Goal: Find specific page/section: Find specific page/section

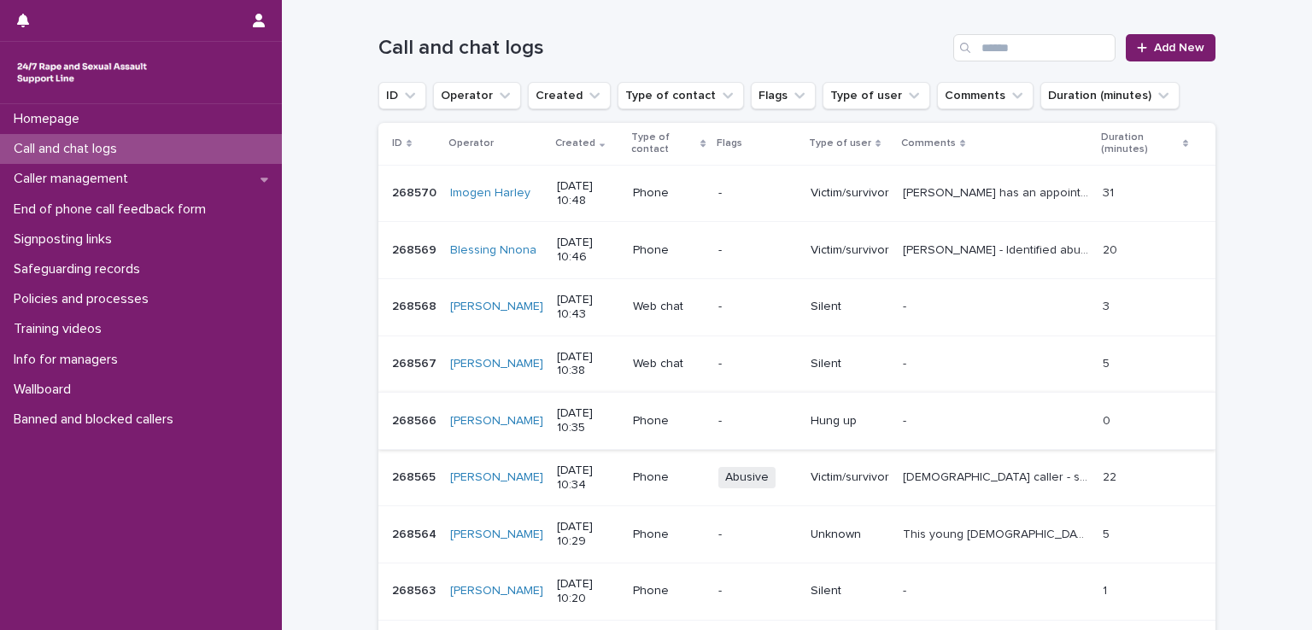
scroll to position [427, 0]
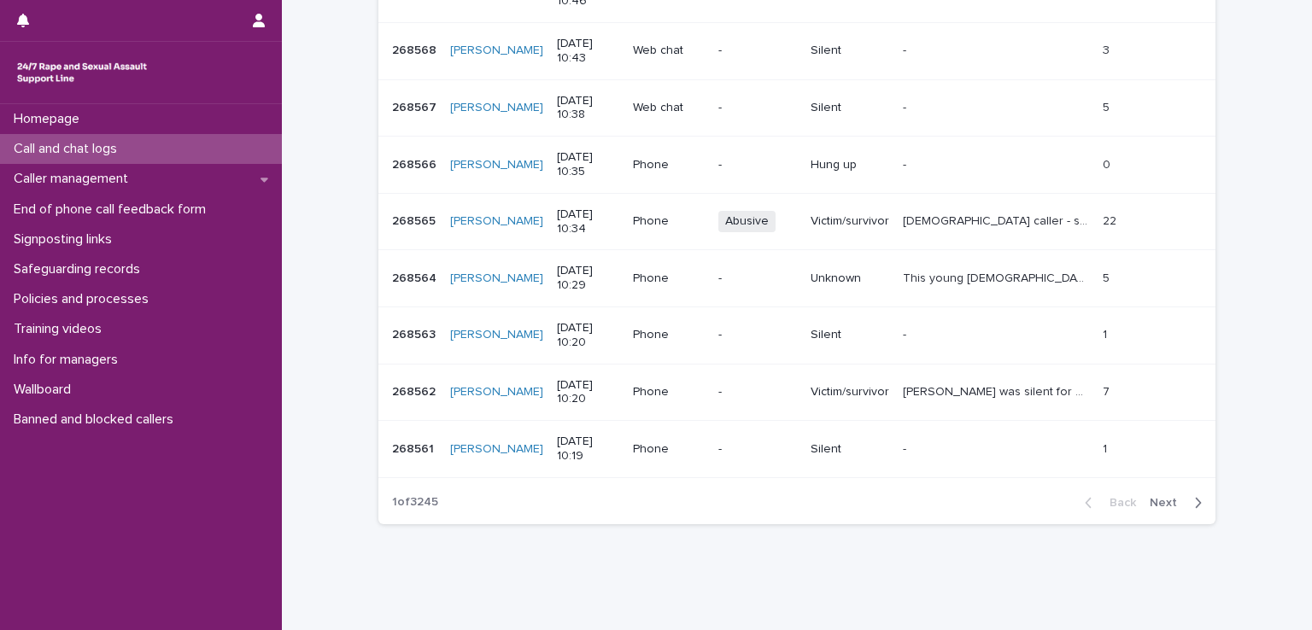
click at [1163, 506] on span "Next" at bounding box center [1169, 503] width 38 height 12
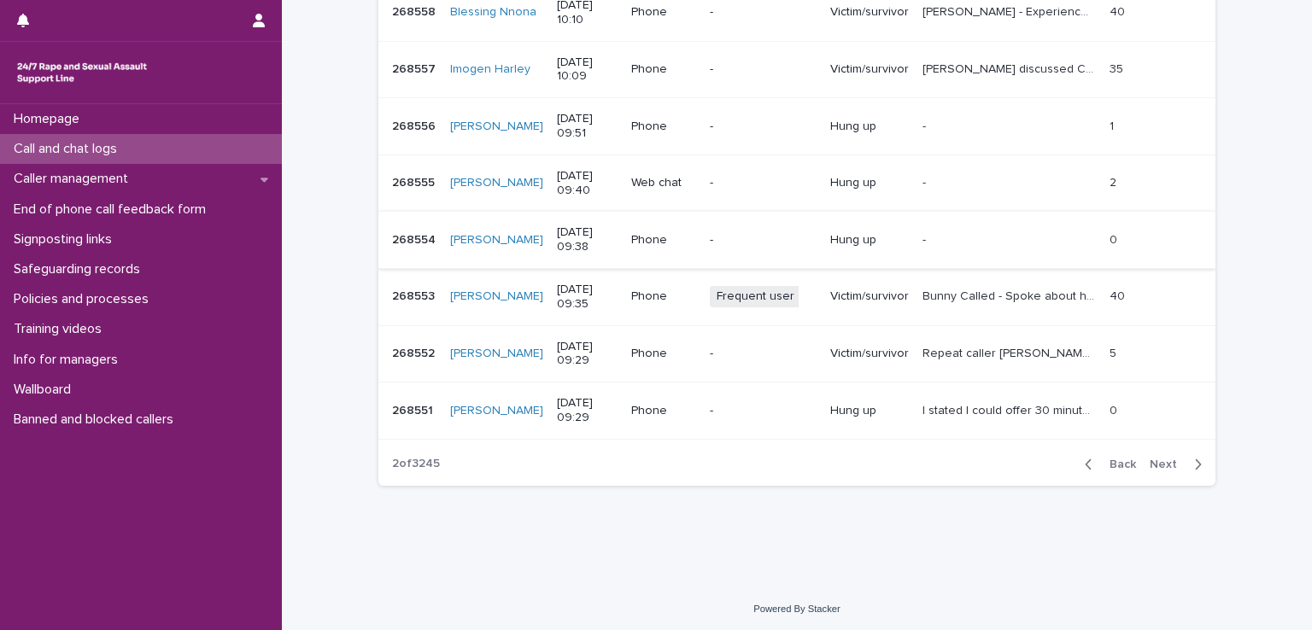
scroll to position [466, 0]
click at [1167, 459] on span "Next" at bounding box center [1169, 464] width 38 height 12
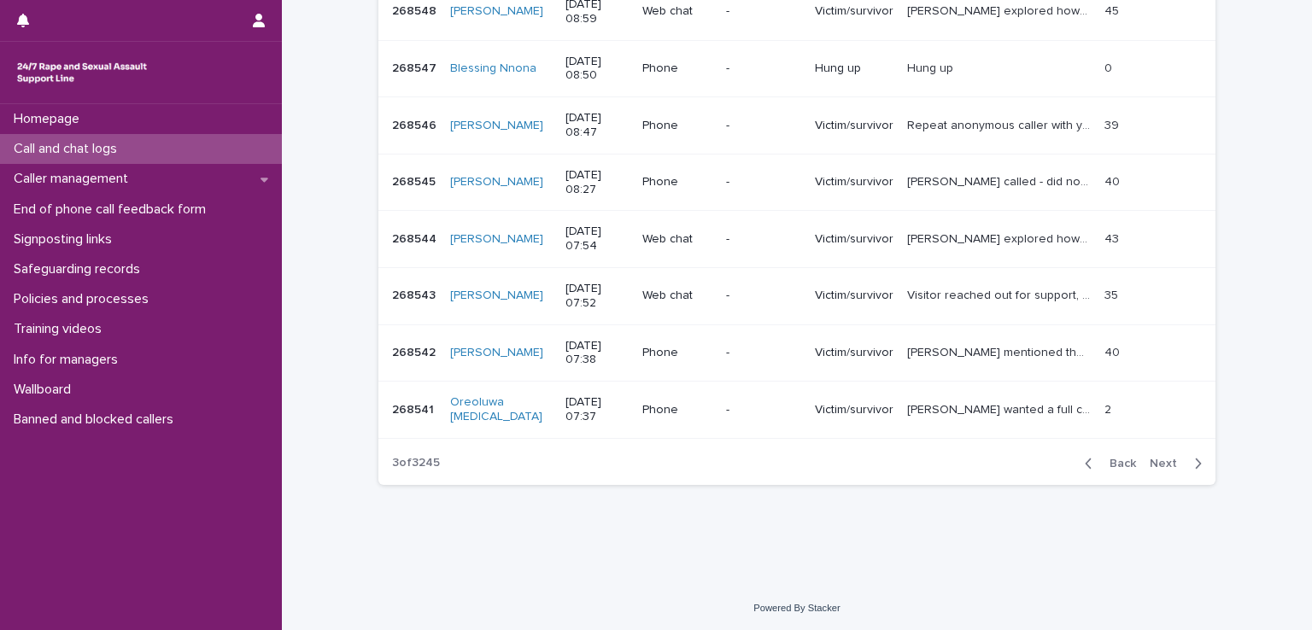
click at [1157, 459] on span "Next" at bounding box center [1169, 464] width 38 height 12
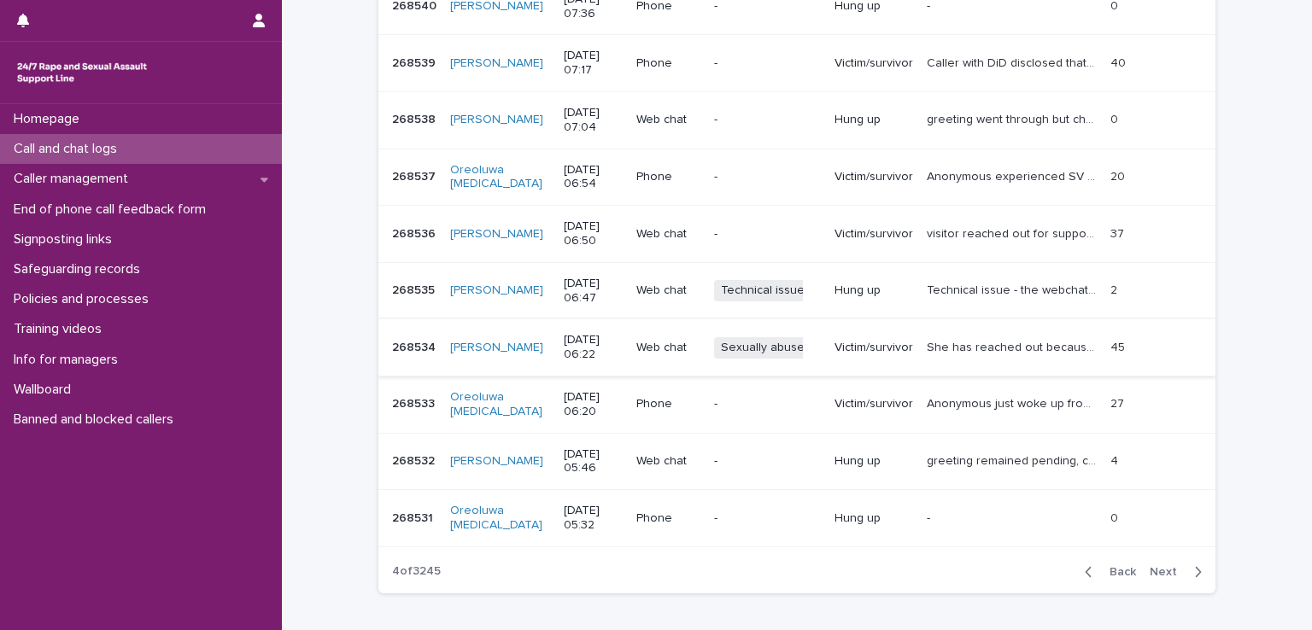
scroll to position [466, 0]
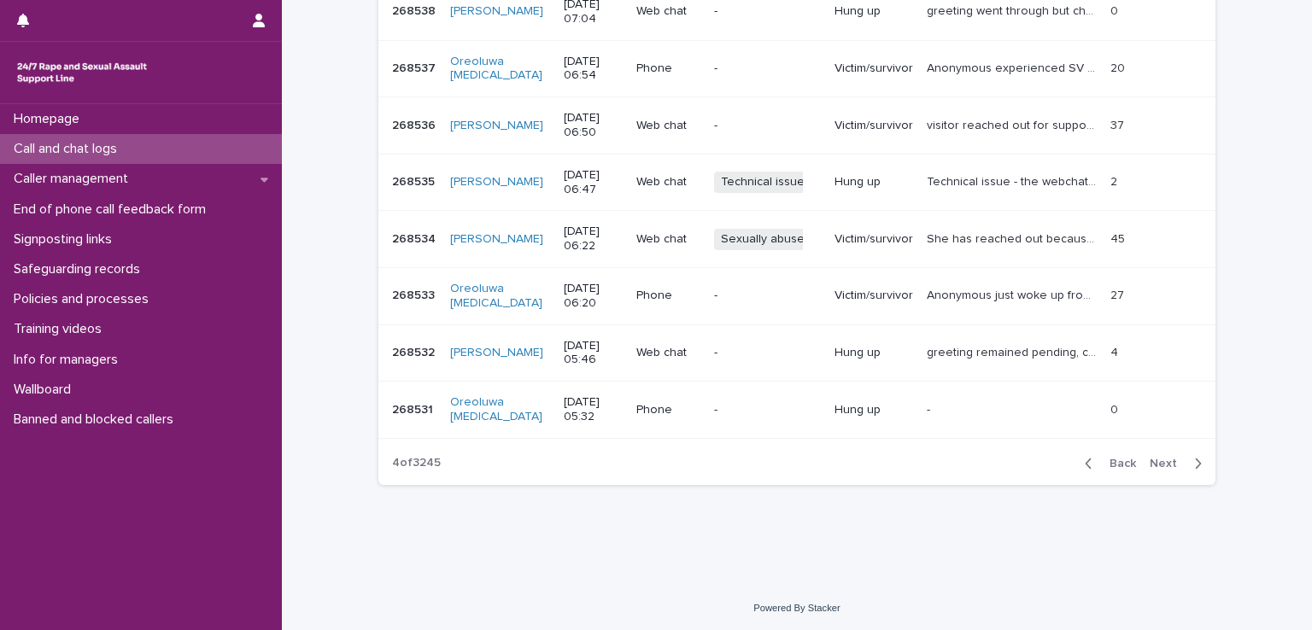
click at [1156, 458] on span "Next" at bounding box center [1169, 464] width 38 height 12
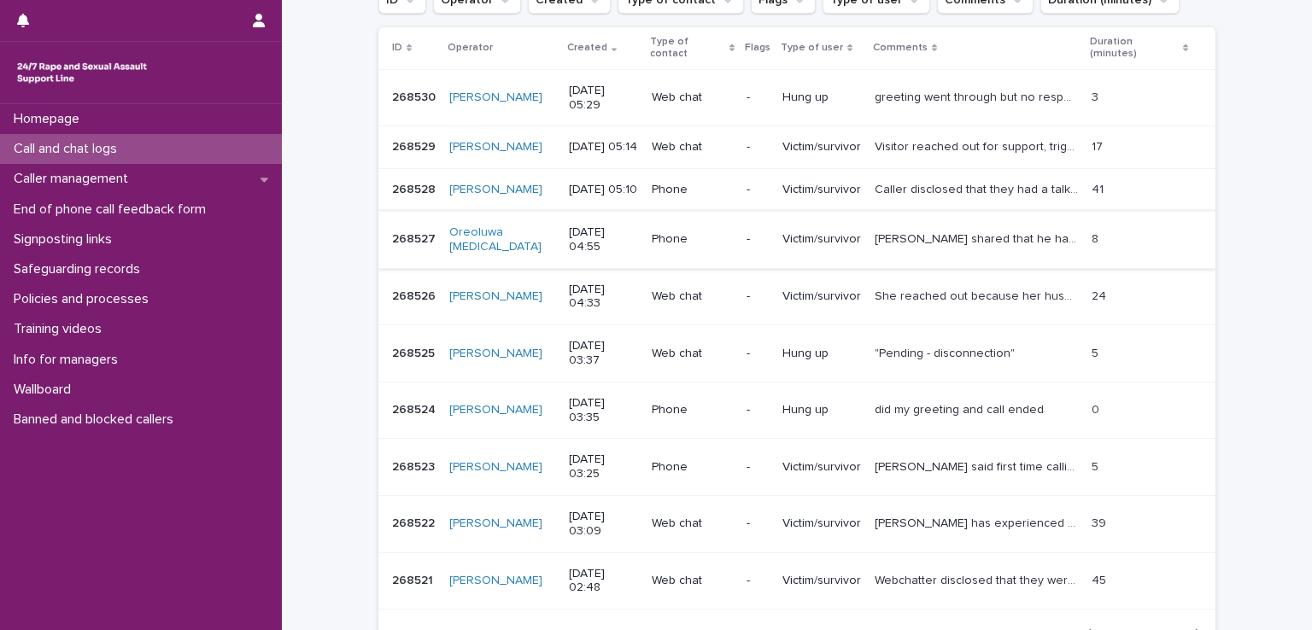
scroll to position [437, 0]
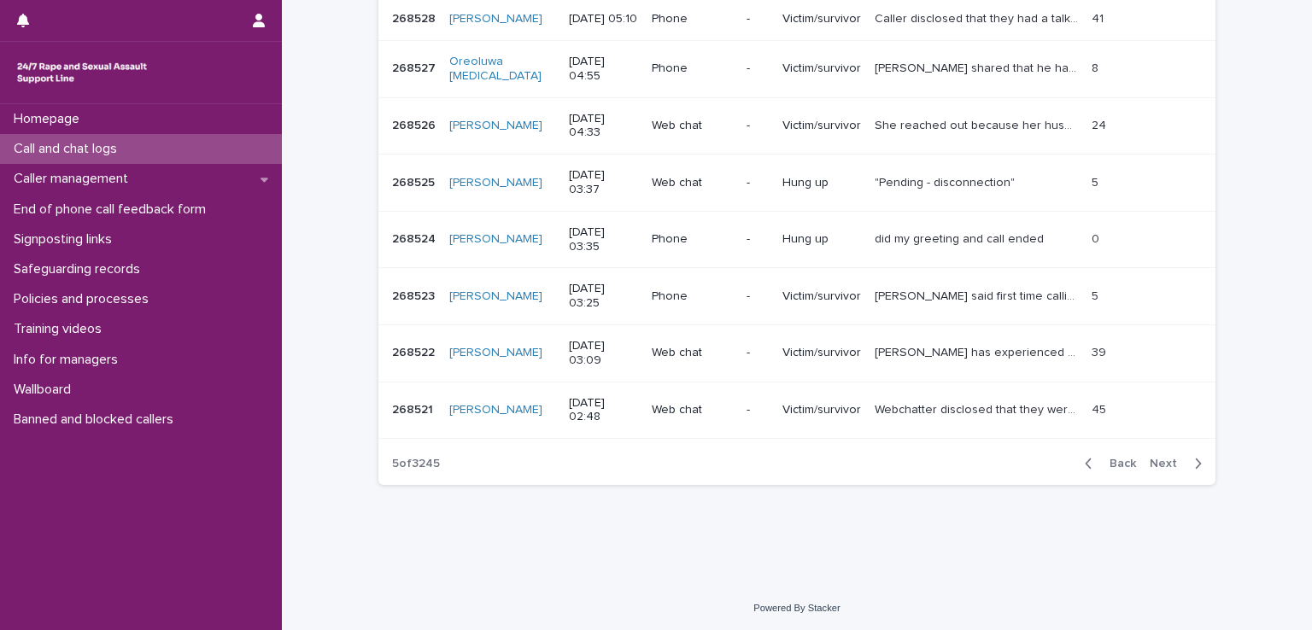
click at [1165, 458] on span "Next" at bounding box center [1169, 464] width 38 height 12
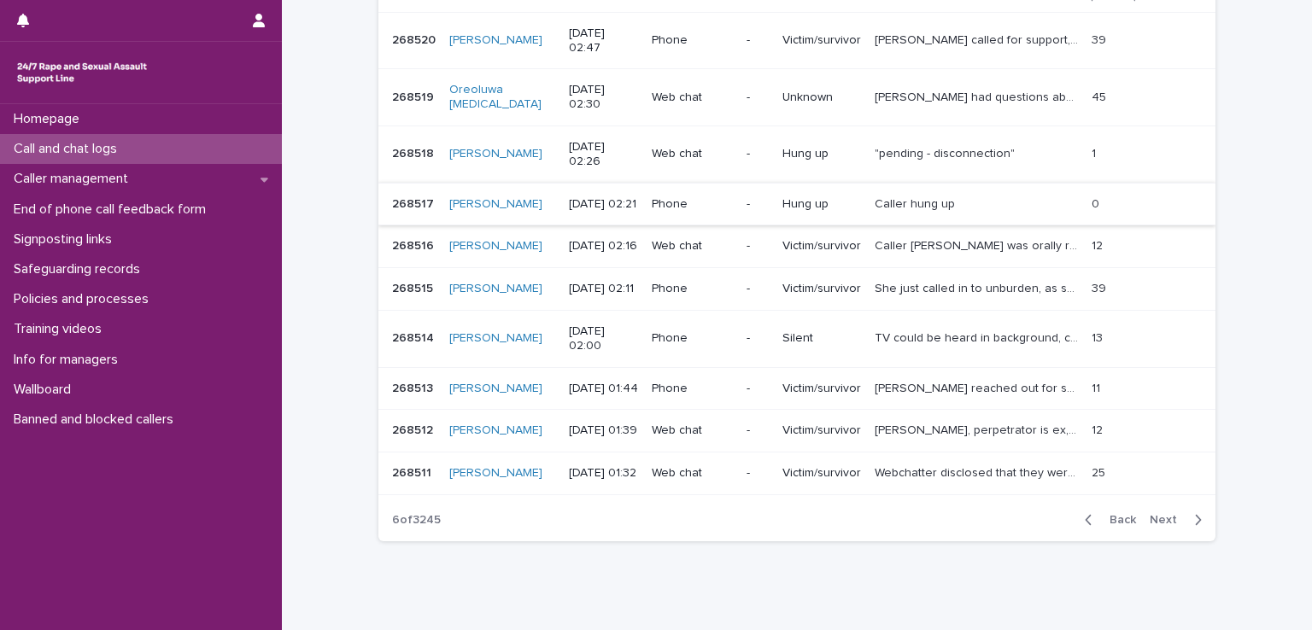
scroll to position [409, 0]
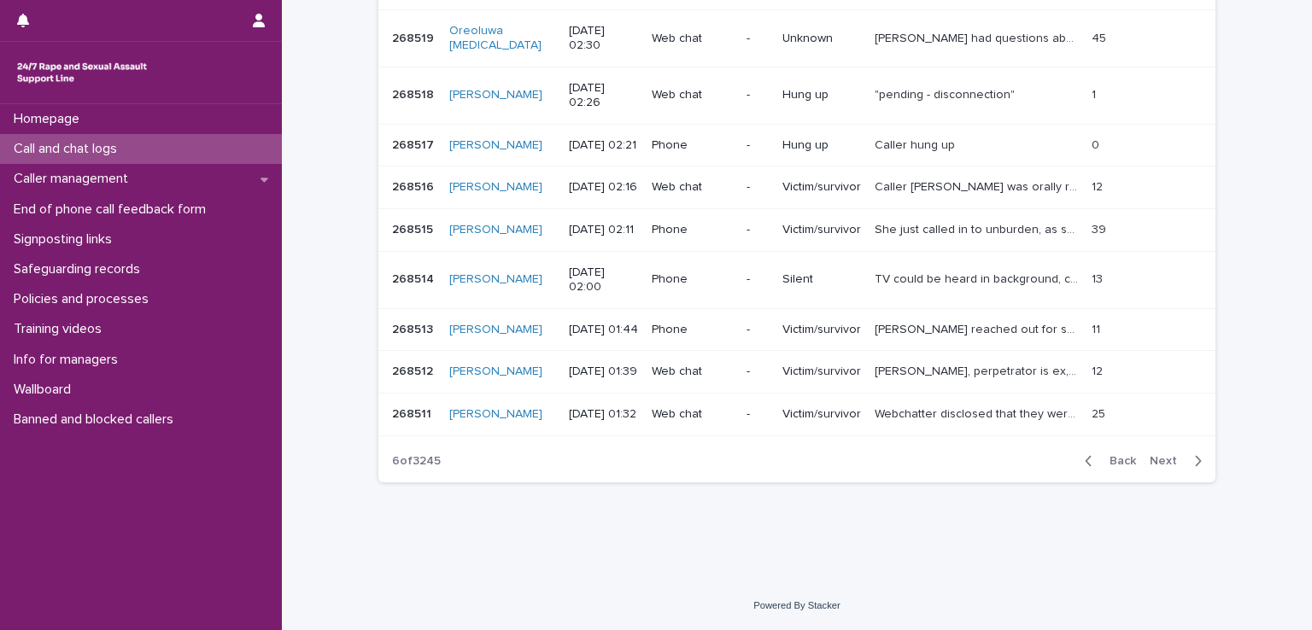
click at [1152, 461] on span "Next" at bounding box center [1169, 461] width 38 height 12
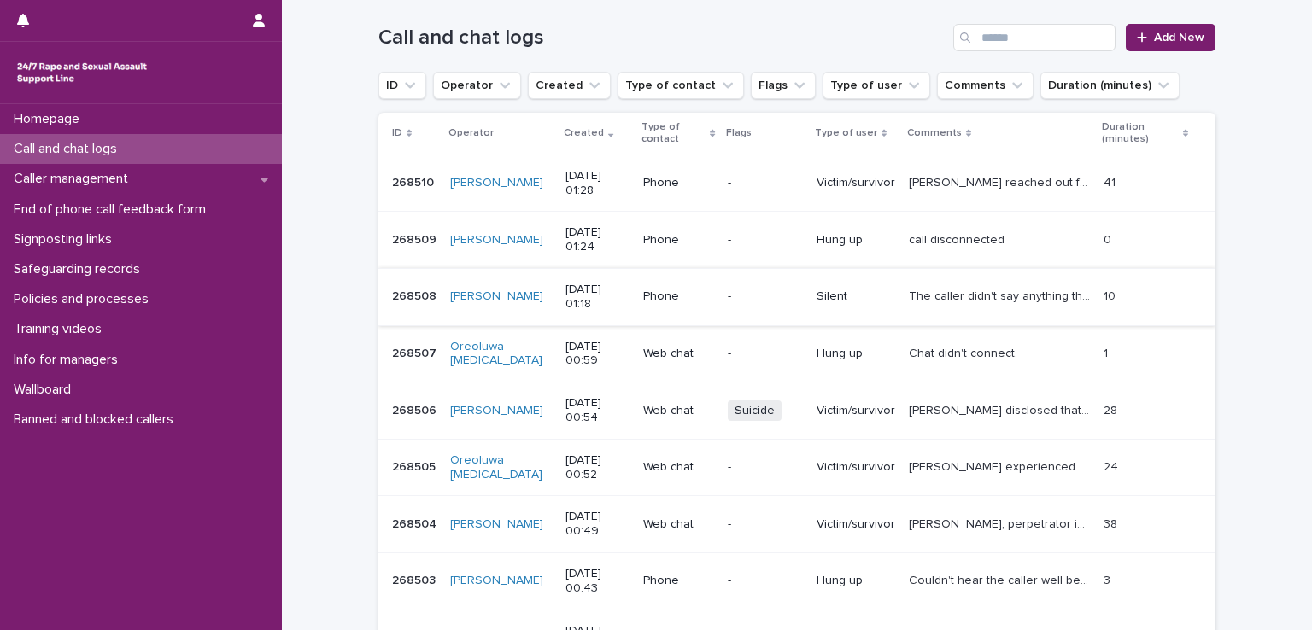
scroll to position [352, 0]
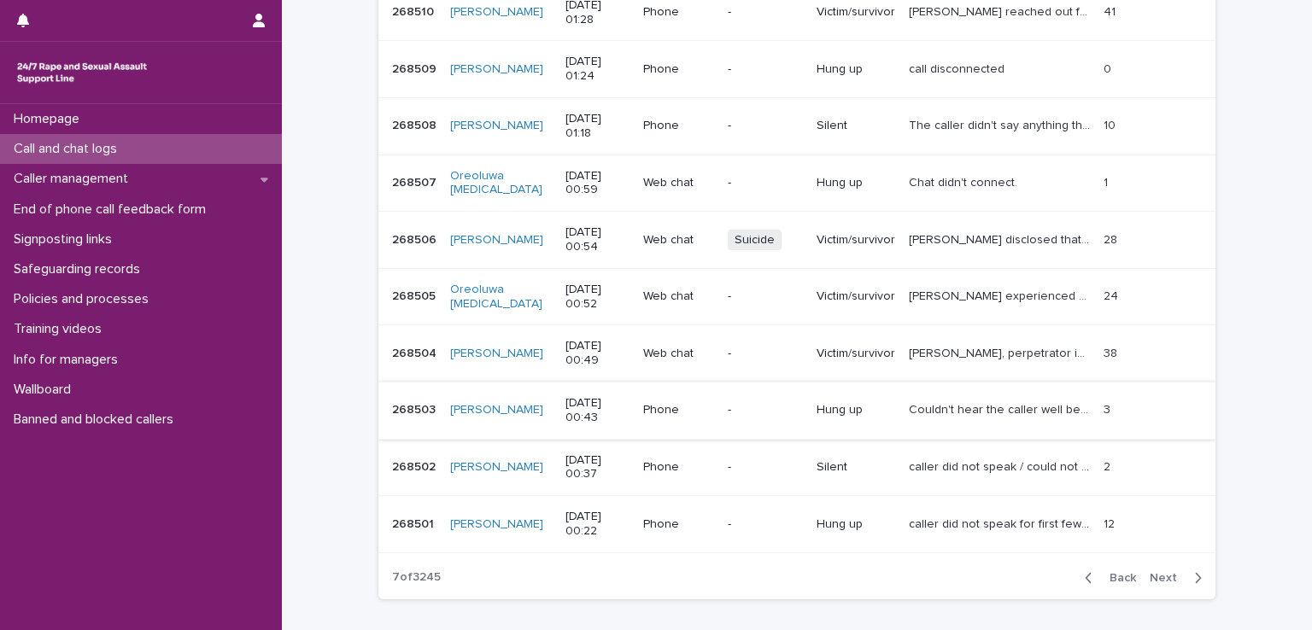
drag, startPoint x: 1157, startPoint y: 571, endPoint x: 869, endPoint y: 407, distance: 331.7
click at [1156, 572] on span "Next" at bounding box center [1169, 578] width 38 height 12
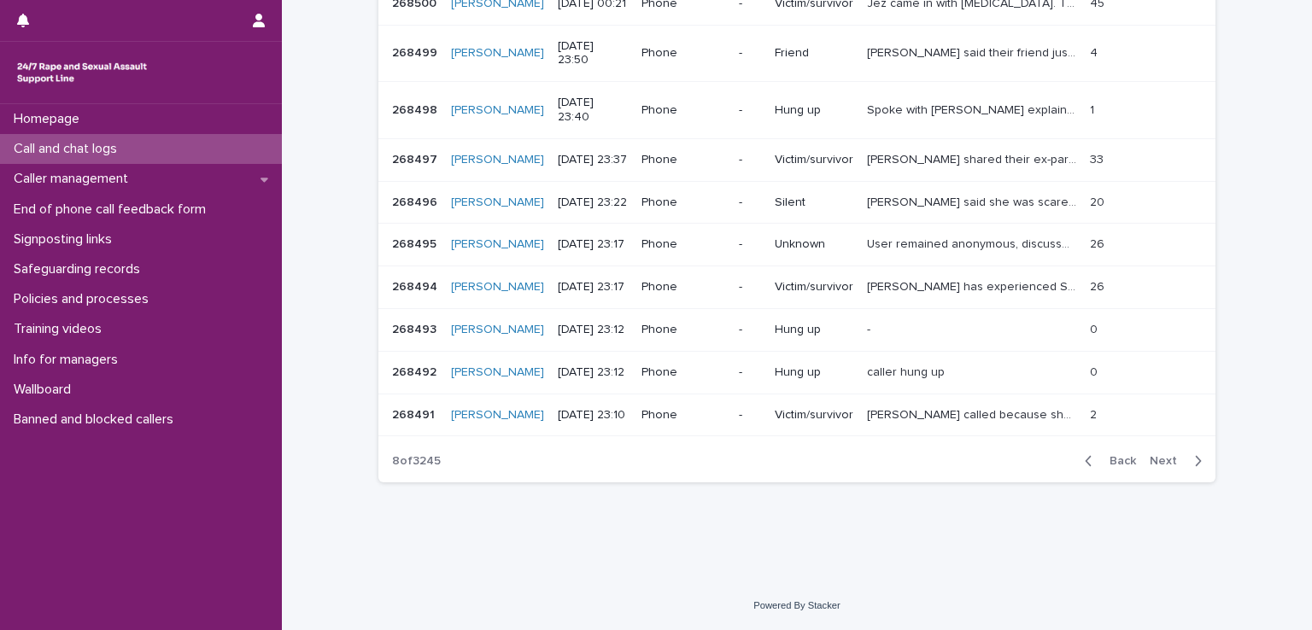
scroll to position [409, 0]
click at [1150, 462] on span "Next" at bounding box center [1169, 461] width 38 height 12
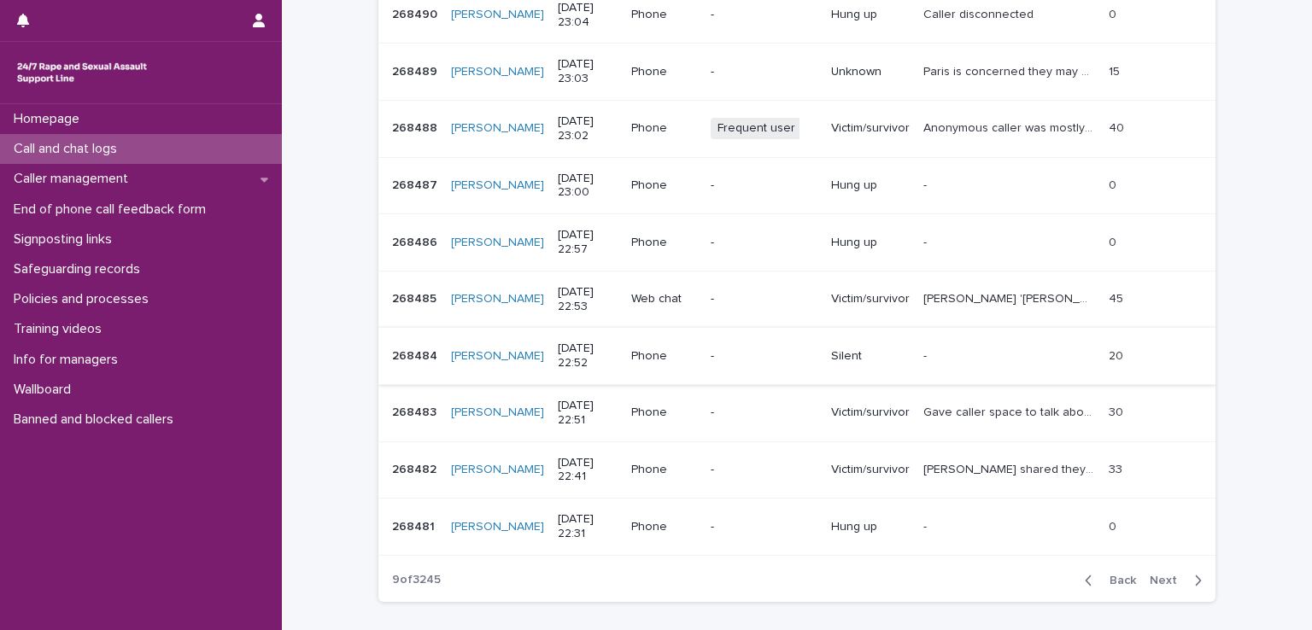
scroll to position [466, 0]
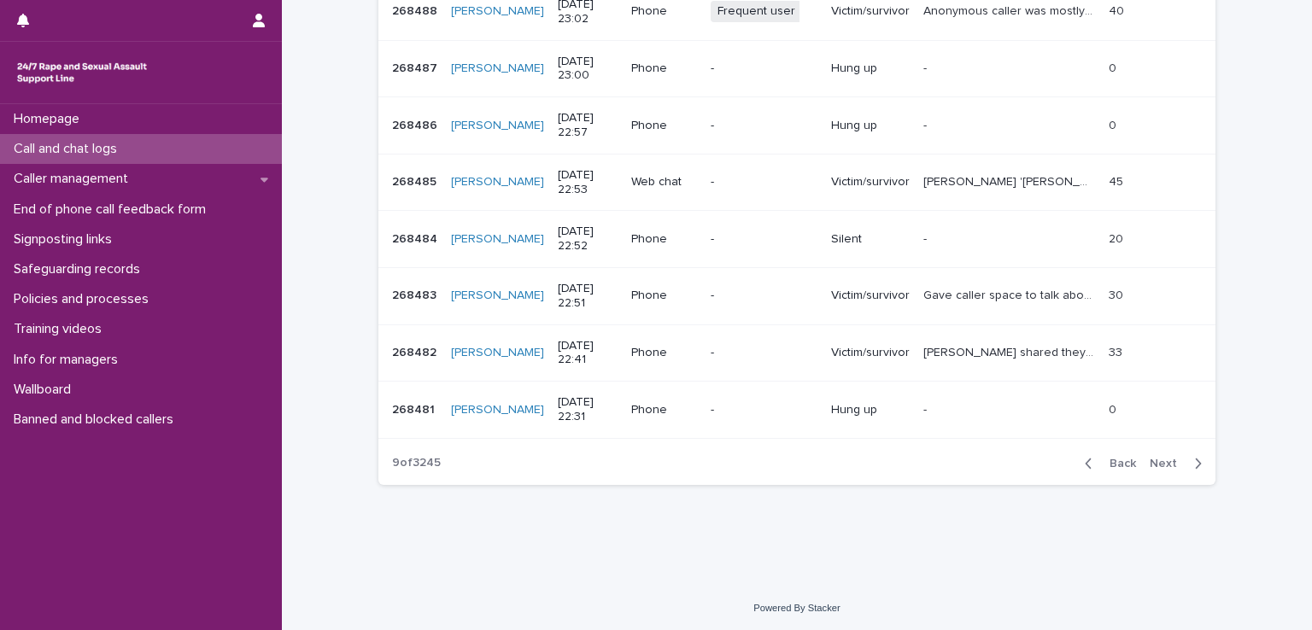
click at [1162, 458] on span "Next" at bounding box center [1169, 464] width 38 height 12
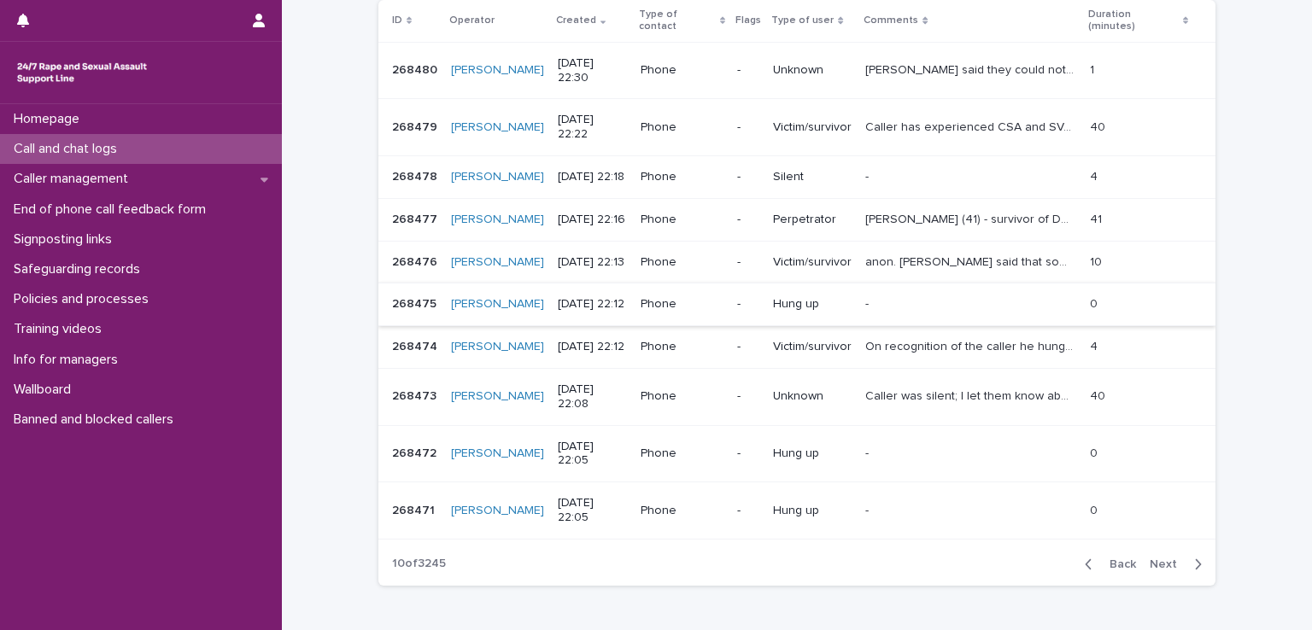
scroll to position [224, 0]
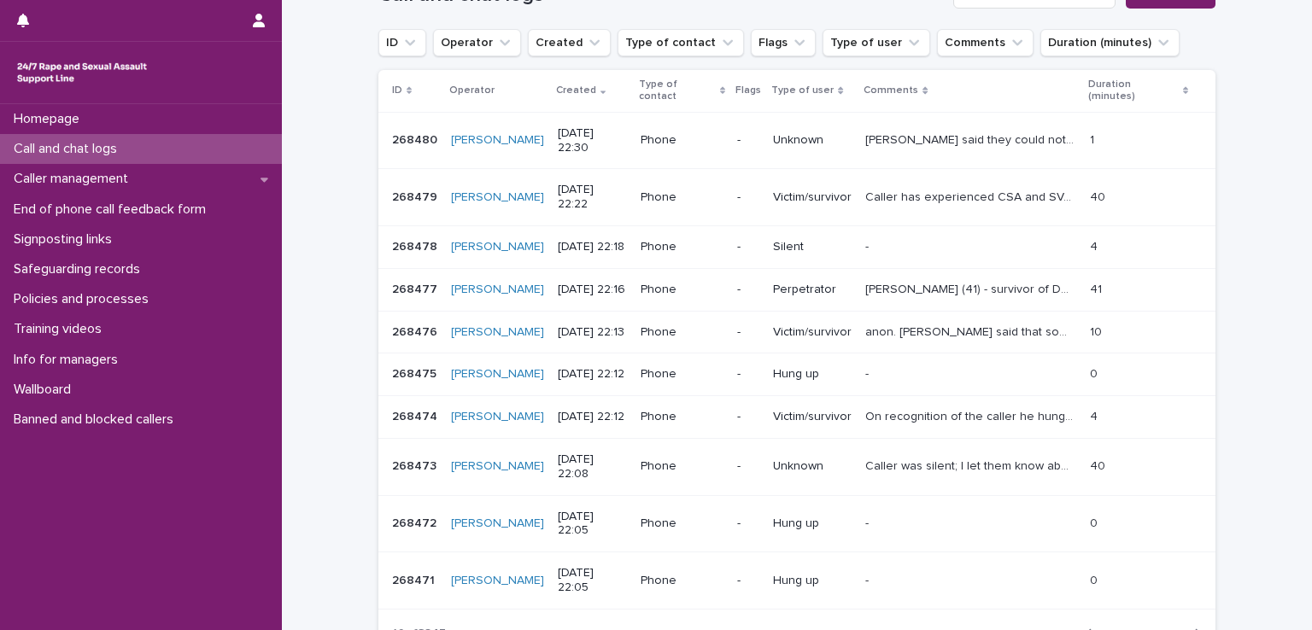
drag, startPoint x: 601, startPoint y: 230, endPoint x: 594, endPoint y: 237, distance: 9.7
